Goal: Find specific page/section: Find specific page/section

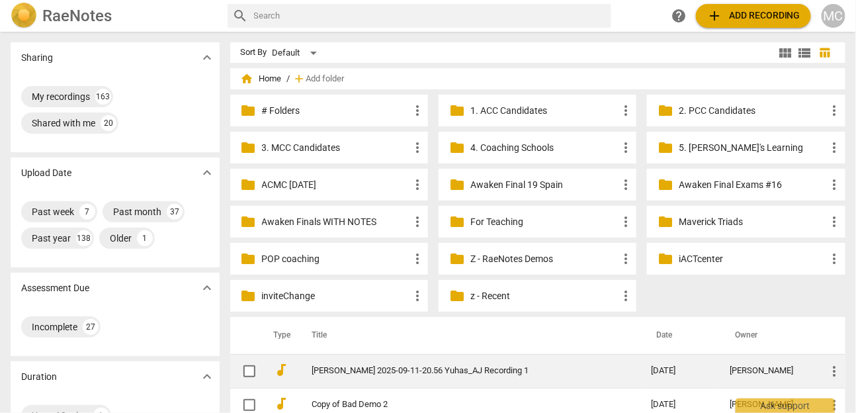
click at [411, 371] on link "[PERSON_NAME] 2025-09-11-20.56 Yuhas_AJ Recording 1" at bounding box center [458, 371] width 292 height 10
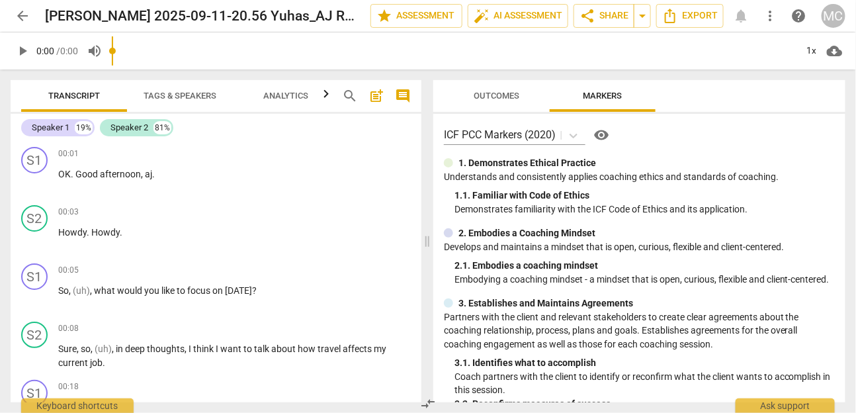
click at [573, 95] on span "Markers" at bounding box center [602, 96] width 71 height 18
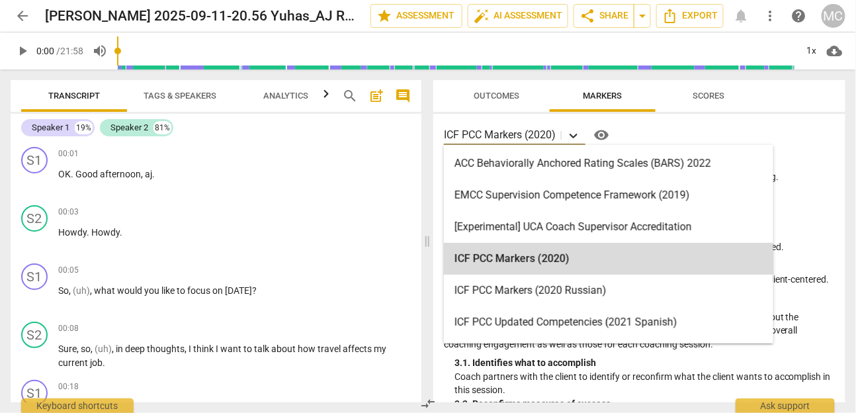
click at [577, 136] on icon at bounding box center [573, 136] width 8 height 5
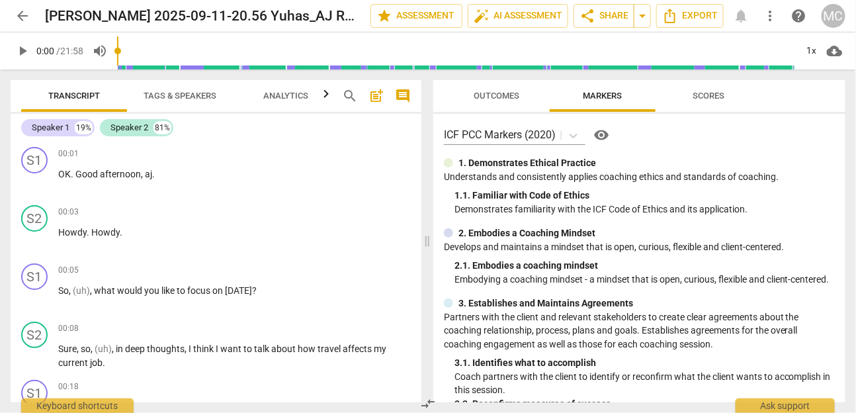
click at [678, 131] on div "ICF PCC Markers (2020) visibility" at bounding box center [639, 134] width 391 height 21
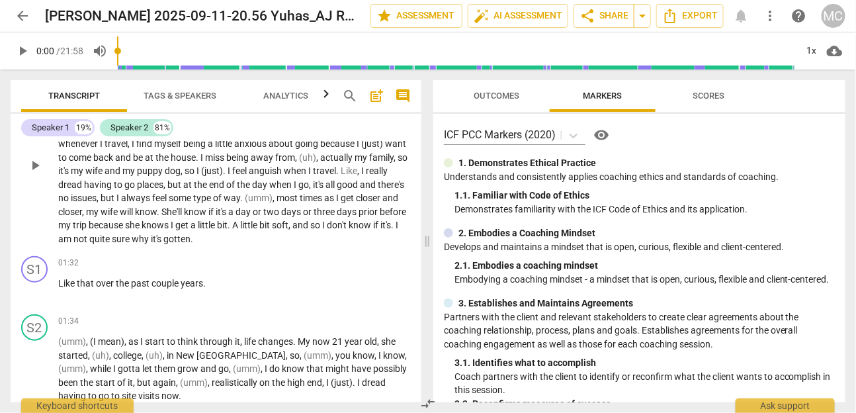
scroll to position [377, 0]
click at [21, 7] on button "arrow_back" at bounding box center [23, 16] width 24 height 24
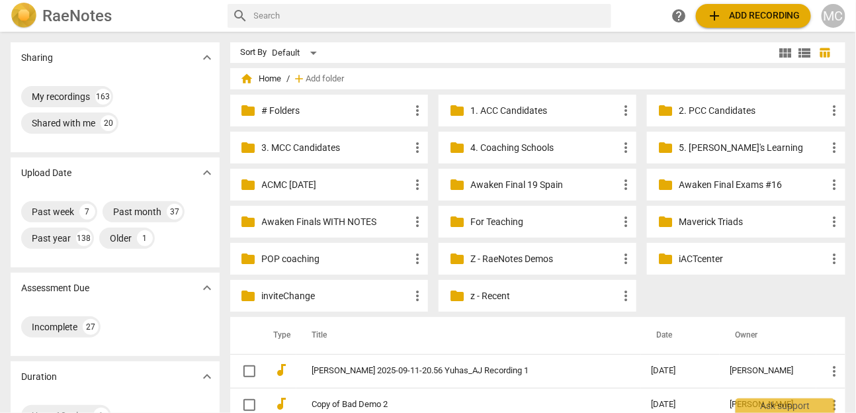
click at [290, 152] on p "3. MCC Candidates" at bounding box center [335, 148] width 147 height 14
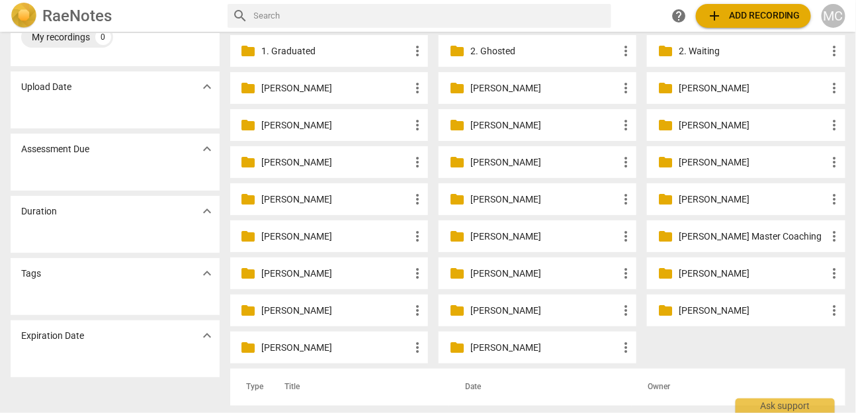
scroll to position [63, 0]
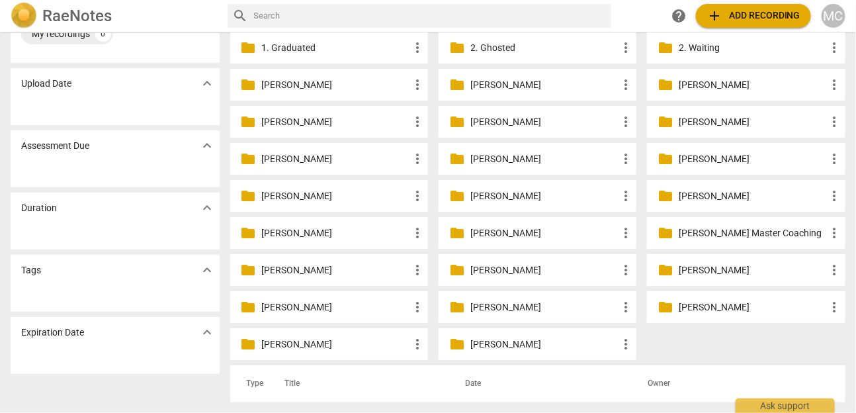
click at [490, 87] on p "[PERSON_NAME]" at bounding box center [543, 85] width 147 height 14
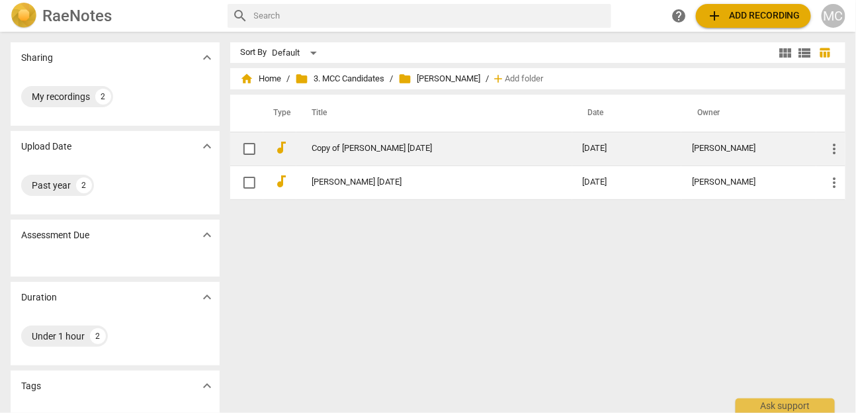
click at [350, 149] on link "Copy of [PERSON_NAME] [DATE]" at bounding box center [423, 149] width 223 height 10
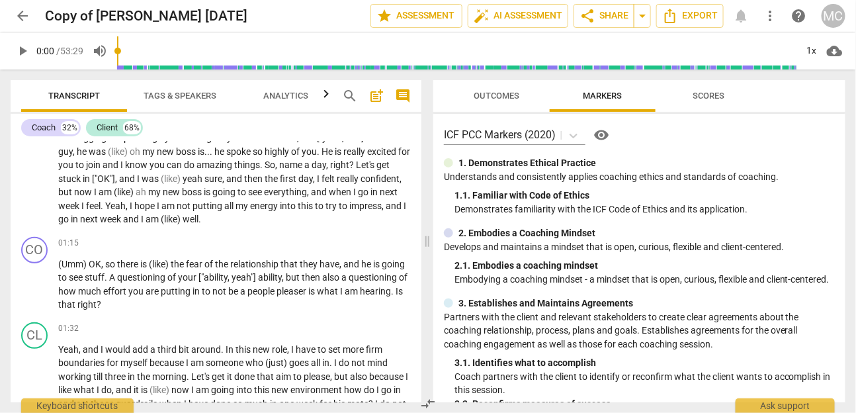
scroll to position [148, 0]
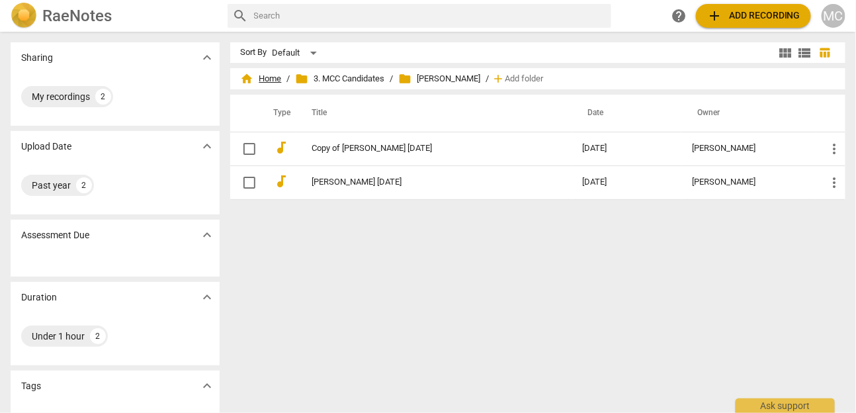
click at [270, 77] on span "home Home" at bounding box center [261, 78] width 41 height 13
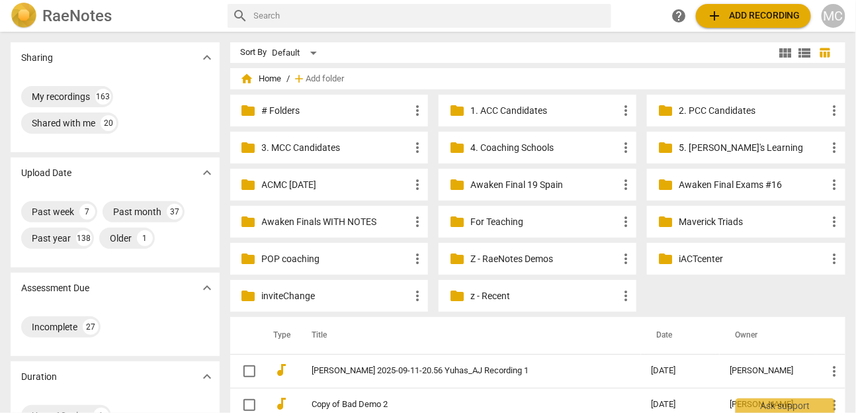
click at [310, 17] on input "text" at bounding box center [430, 15] width 352 height 21
type input "[PERSON_NAME]"
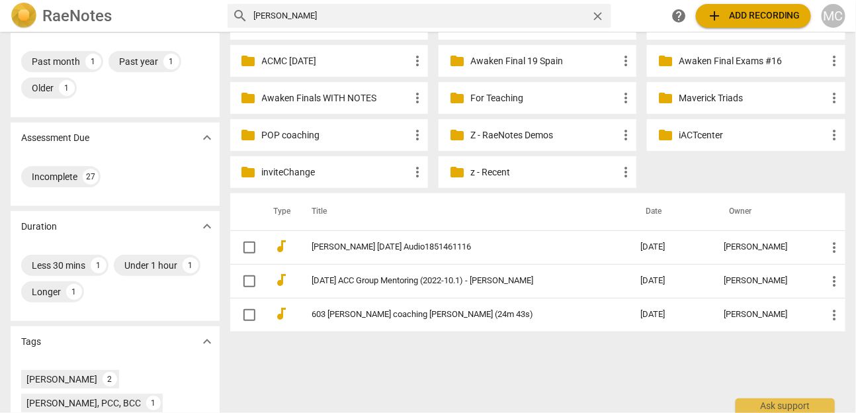
scroll to position [124, 0]
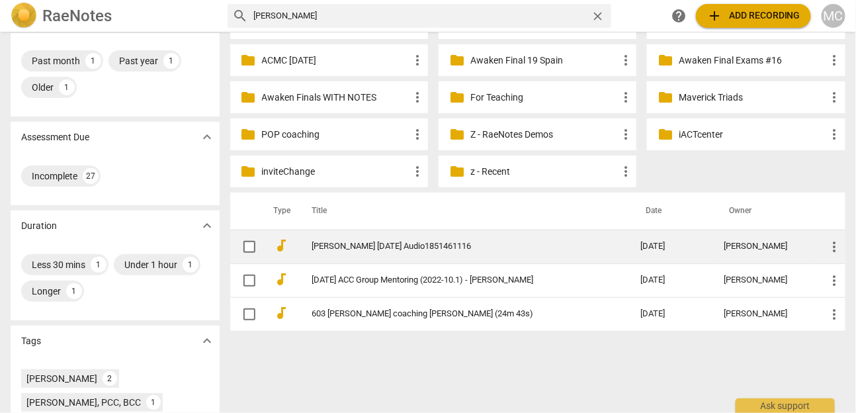
click at [418, 238] on td "[PERSON_NAME] [DATE] Audio1851461116" at bounding box center [462, 246] width 333 height 34
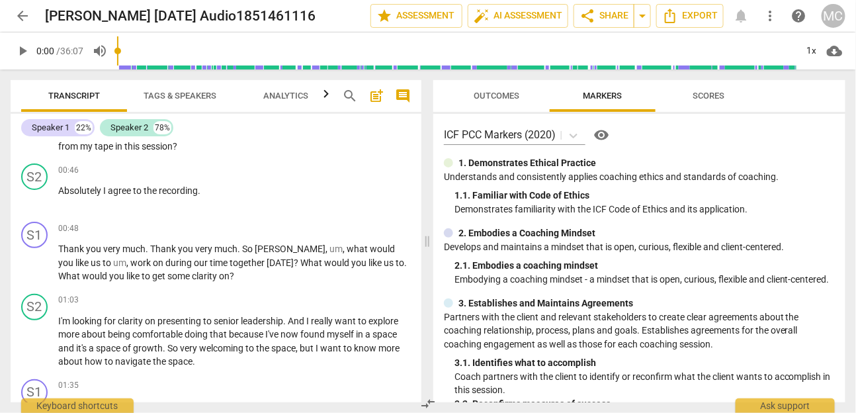
scroll to position [97, 0]
click at [26, 18] on span "arrow_back" at bounding box center [23, 16] width 16 height 16
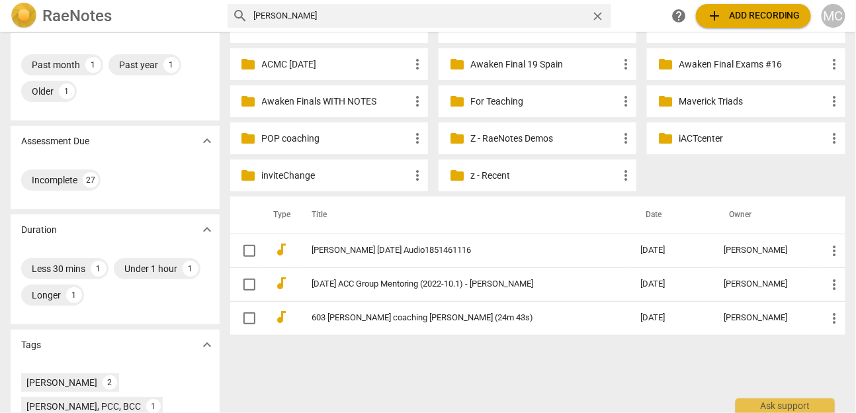
scroll to position [86, 0]
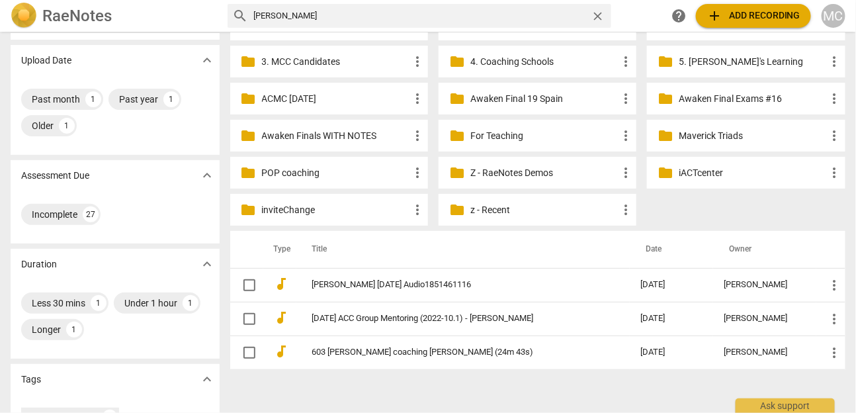
click at [597, 15] on span "close" at bounding box center [598, 16] width 14 height 14
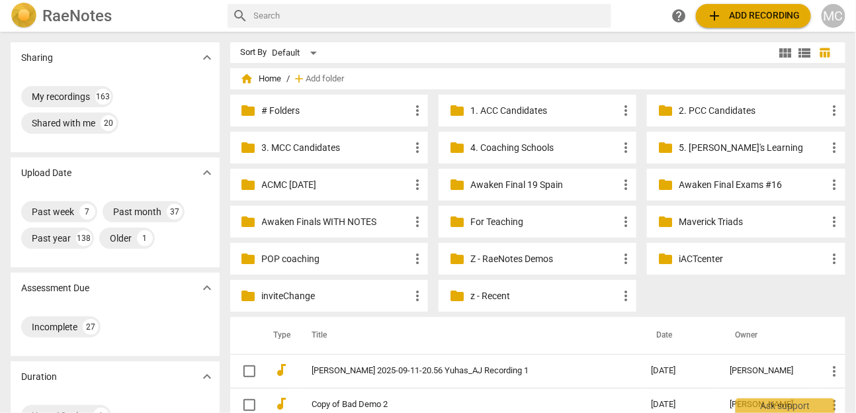
click at [490, 179] on p "Awaken Final 19 Spain" at bounding box center [543, 185] width 147 height 14
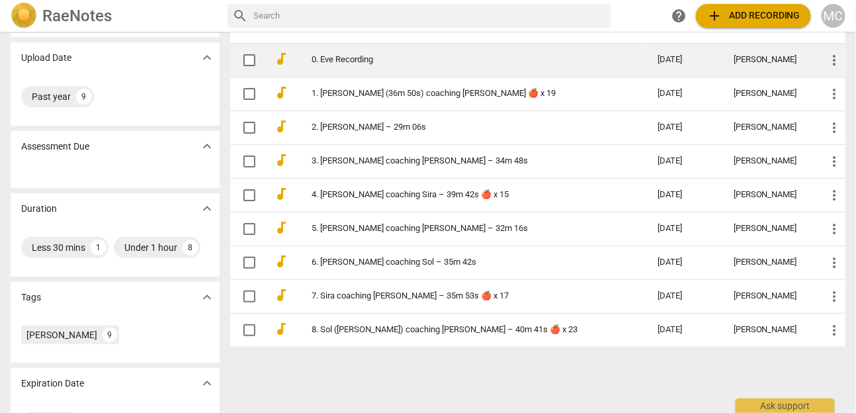
scroll to position [89, 0]
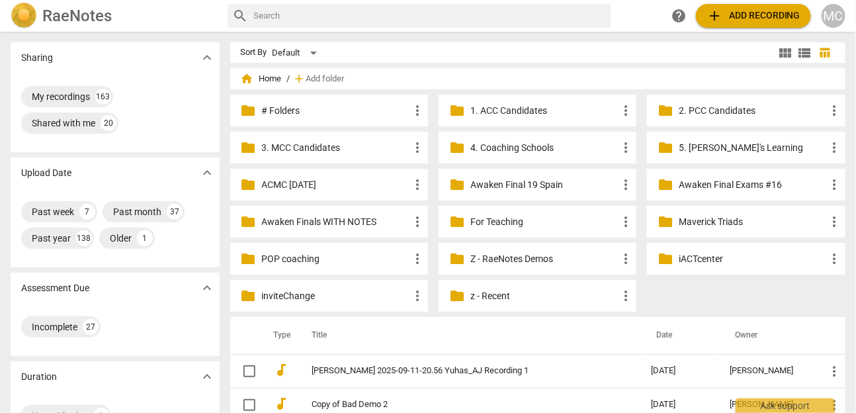
click at [48, 15] on h2 "RaeNotes" at bounding box center [76, 16] width 69 height 19
